Goal: Task Accomplishment & Management: Manage account settings

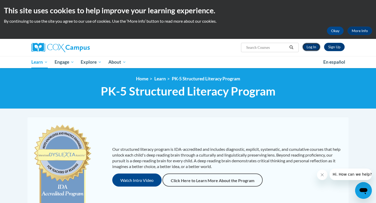
click at [308, 46] on link "Log In" at bounding box center [311, 47] width 18 height 8
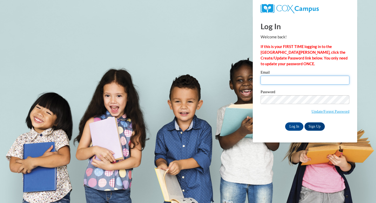
click at [276, 79] on input "Email" at bounding box center [304, 80] width 89 height 9
type input "[EMAIL_ADDRESS][DOMAIN_NAME]"
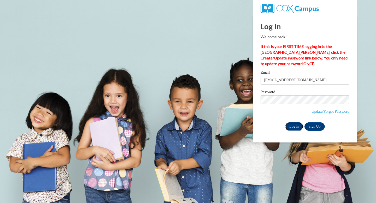
click at [300, 126] on input "Log In" at bounding box center [294, 126] width 18 height 8
